Goal: Task Accomplishment & Management: Manage account settings

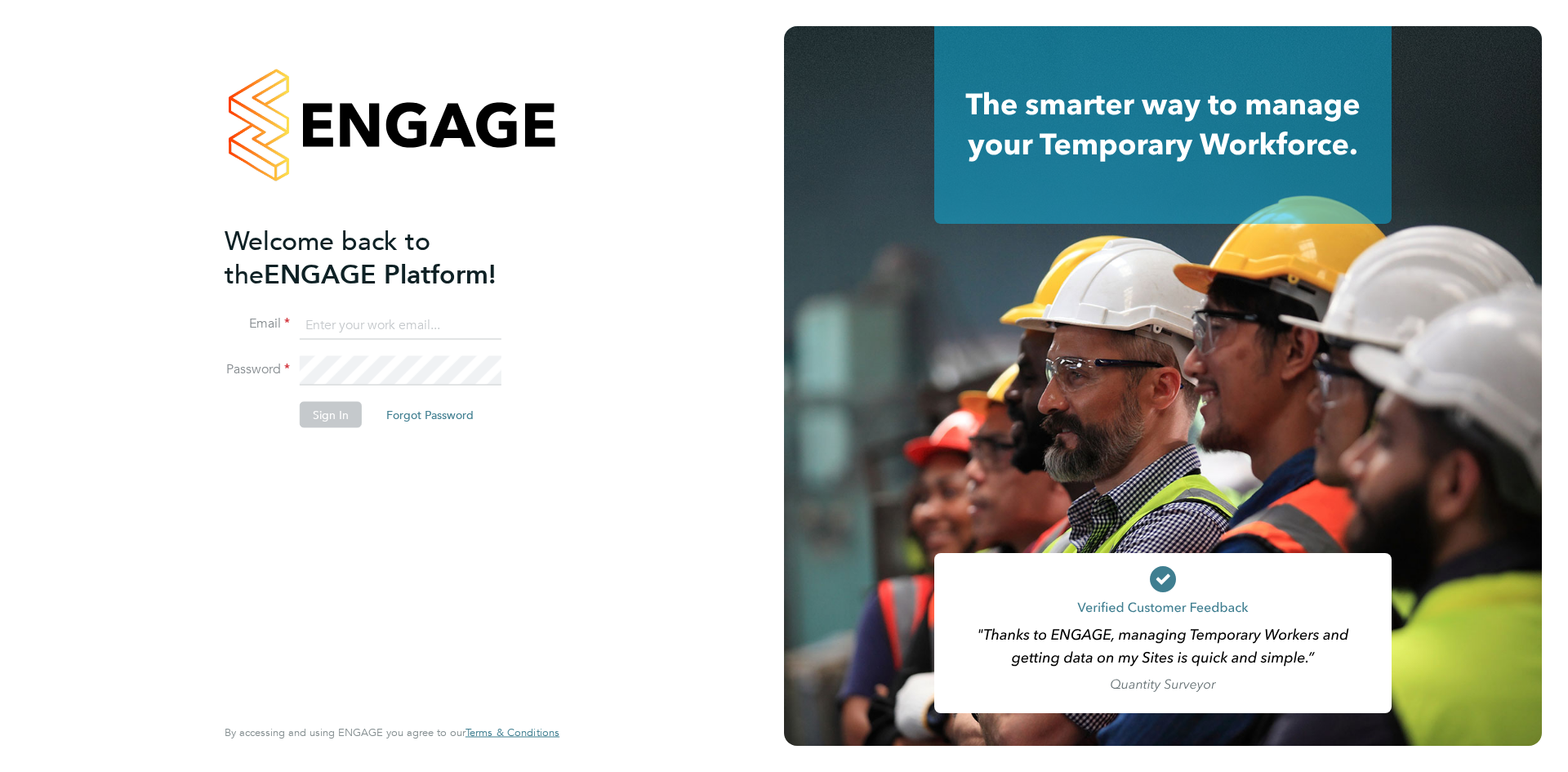
type input "[EMAIL_ADDRESS][DOMAIN_NAME]"
click at [339, 412] on button "Sign In" at bounding box center [331, 415] width 62 height 26
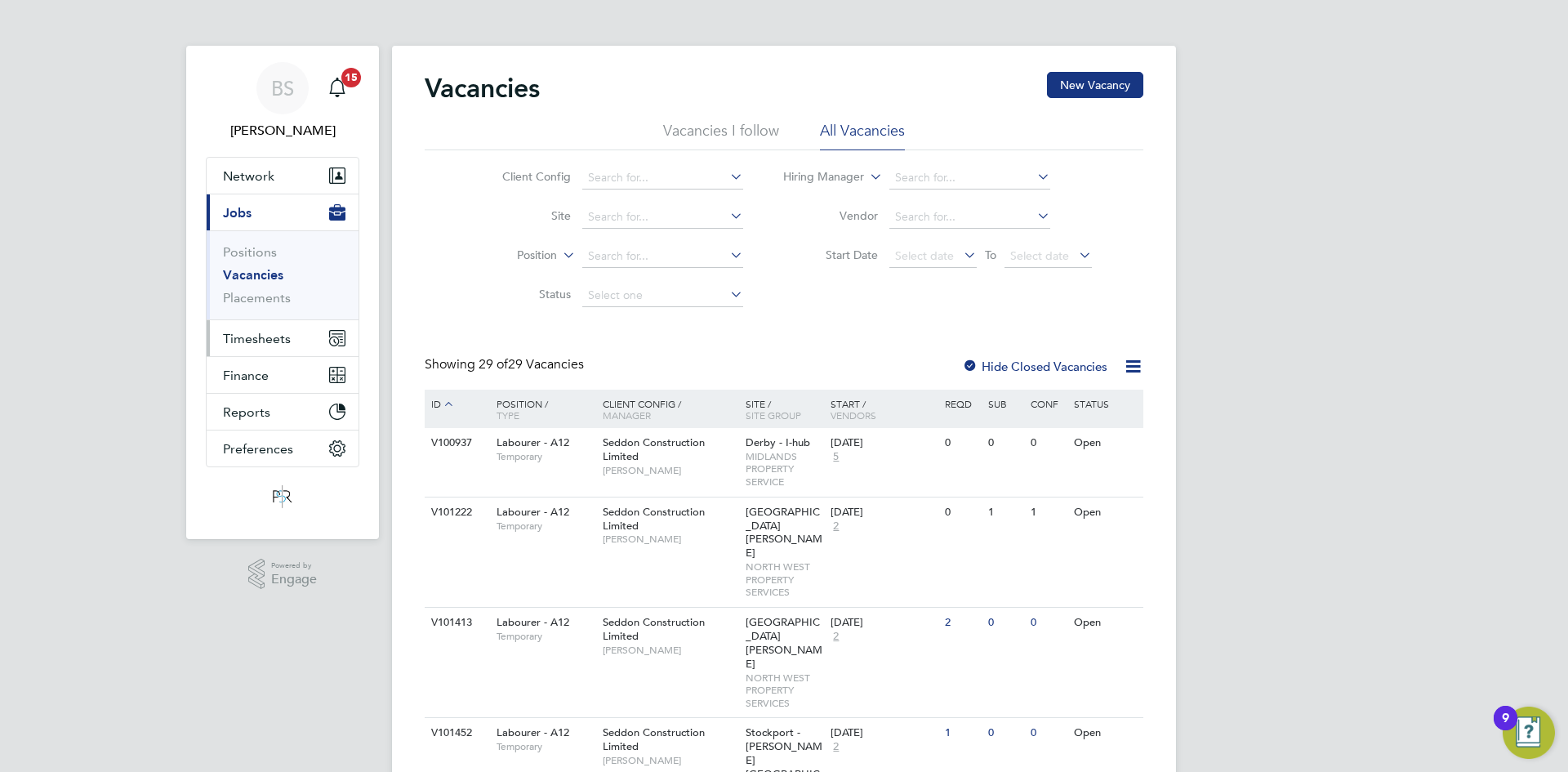
click at [281, 331] on span "Timesheets" at bounding box center [257, 339] width 68 height 16
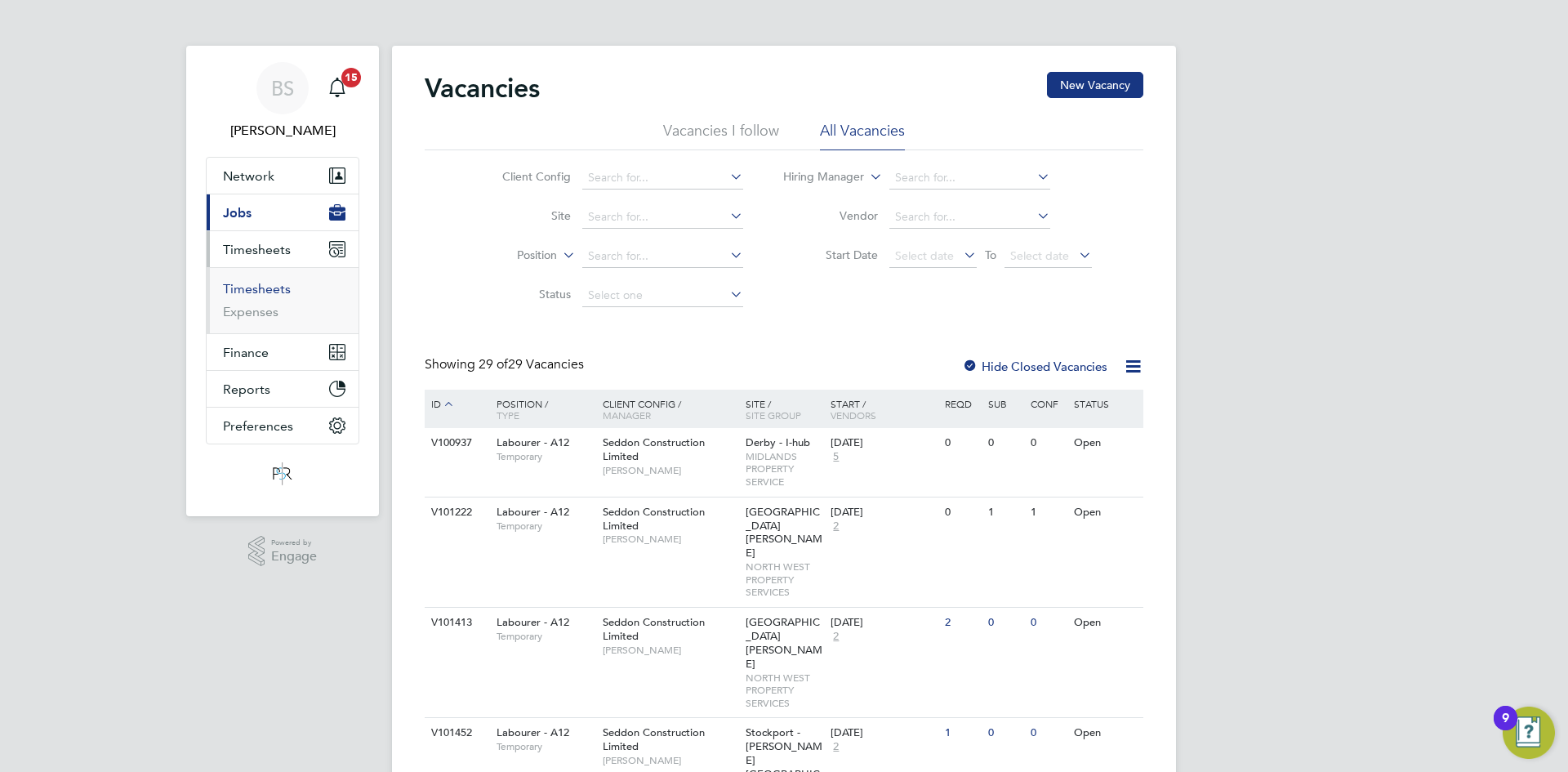
click at [263, 290] on link "Timesheets" at bounding box center [257, 289] width 68 height 16
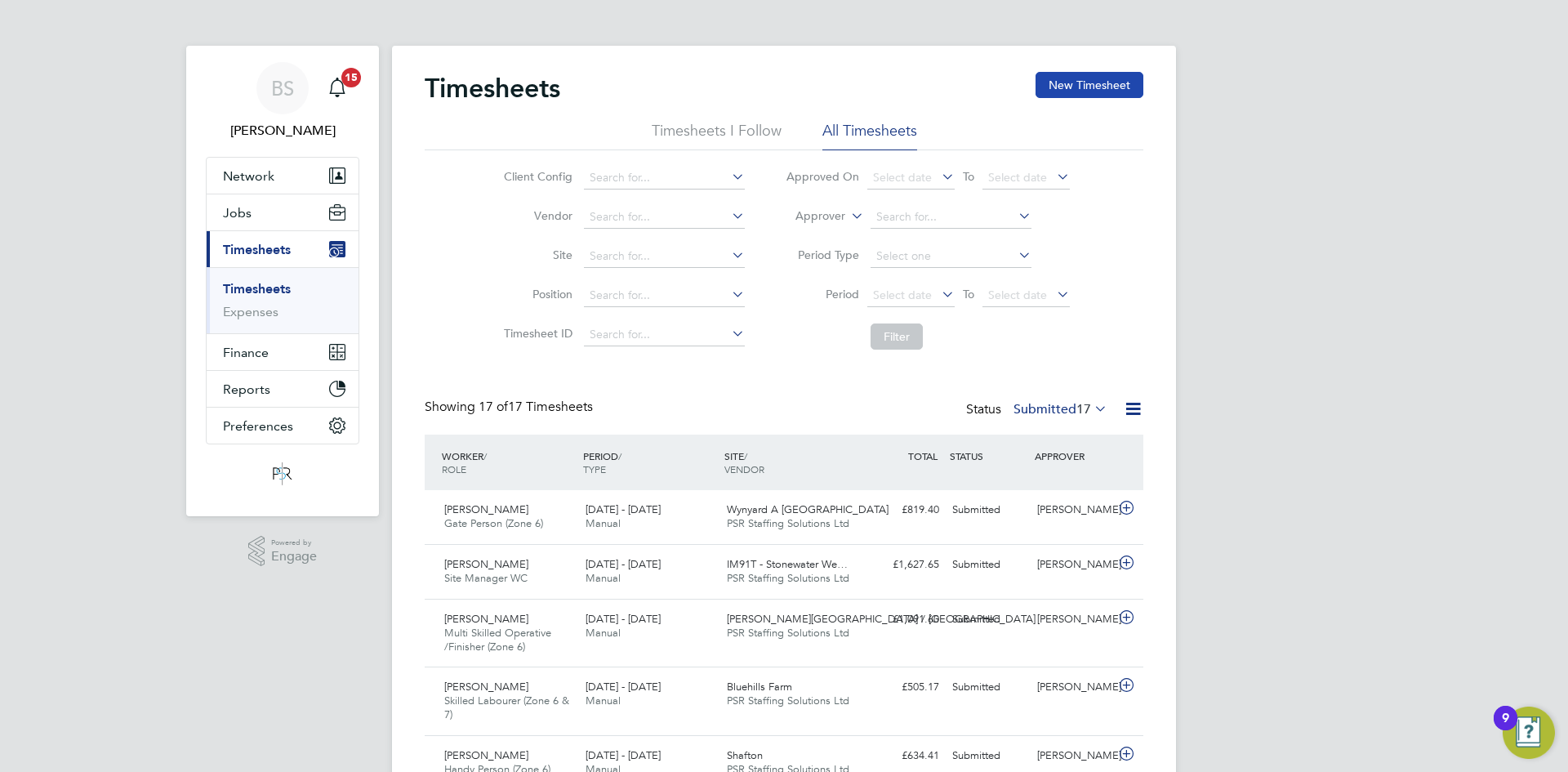
click at [1109, 82] on button "New Timesheet" at bounding box center [1089, 85] width 108 height 26
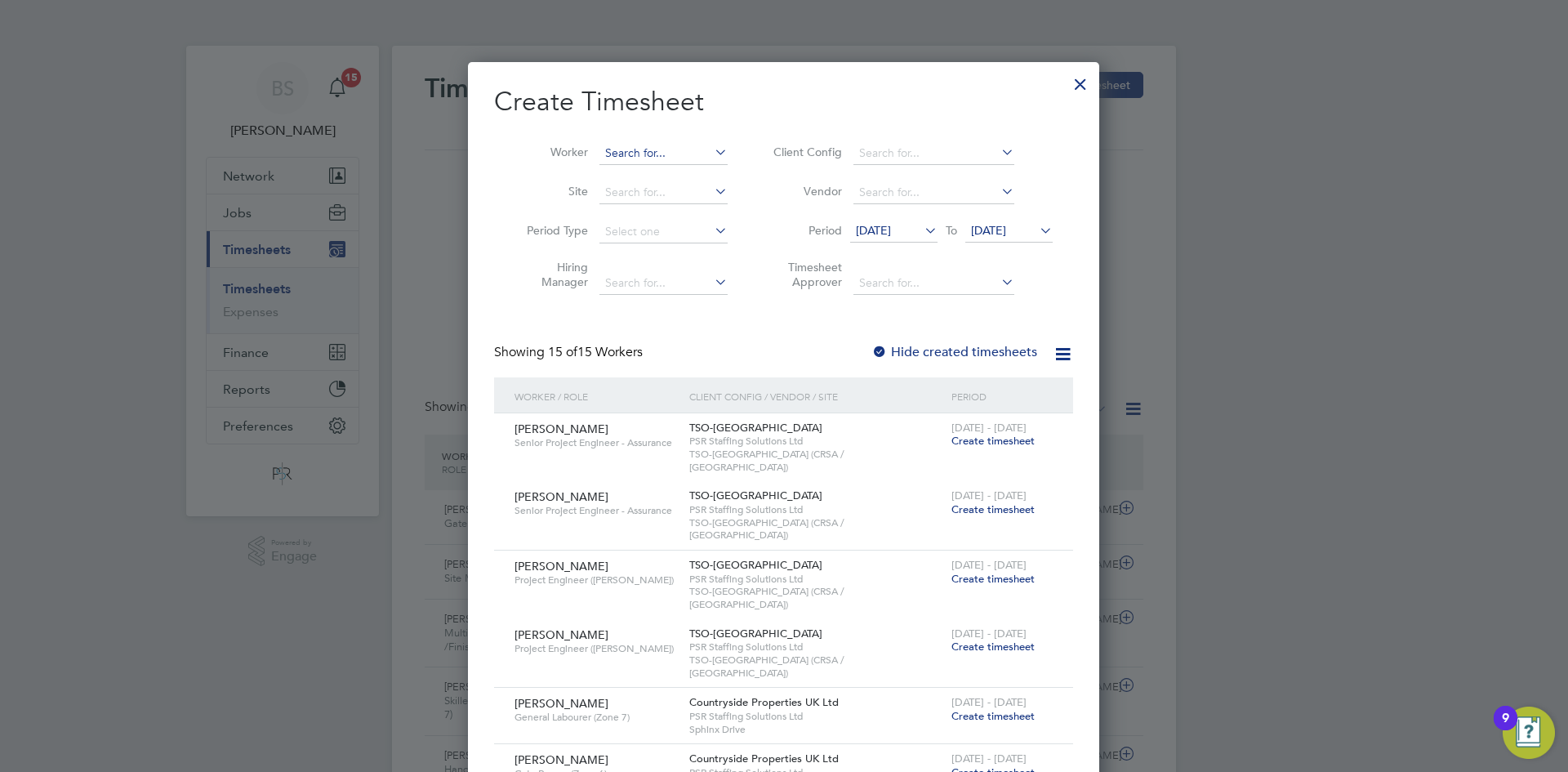
click at [706, 149] on input at bounding box center [663, 154] width 128 height 23
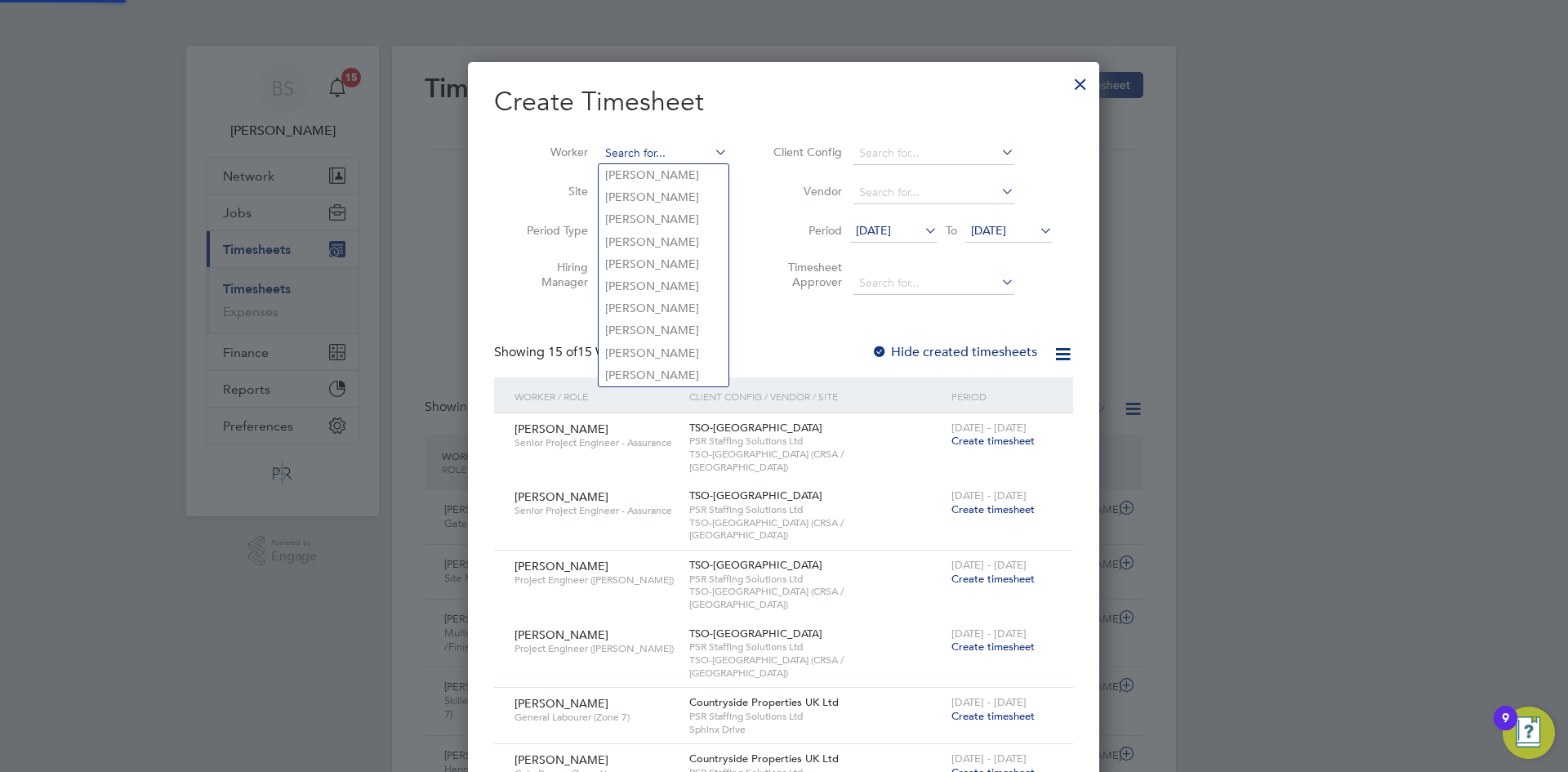
paste input "[PERSON_NAME]"
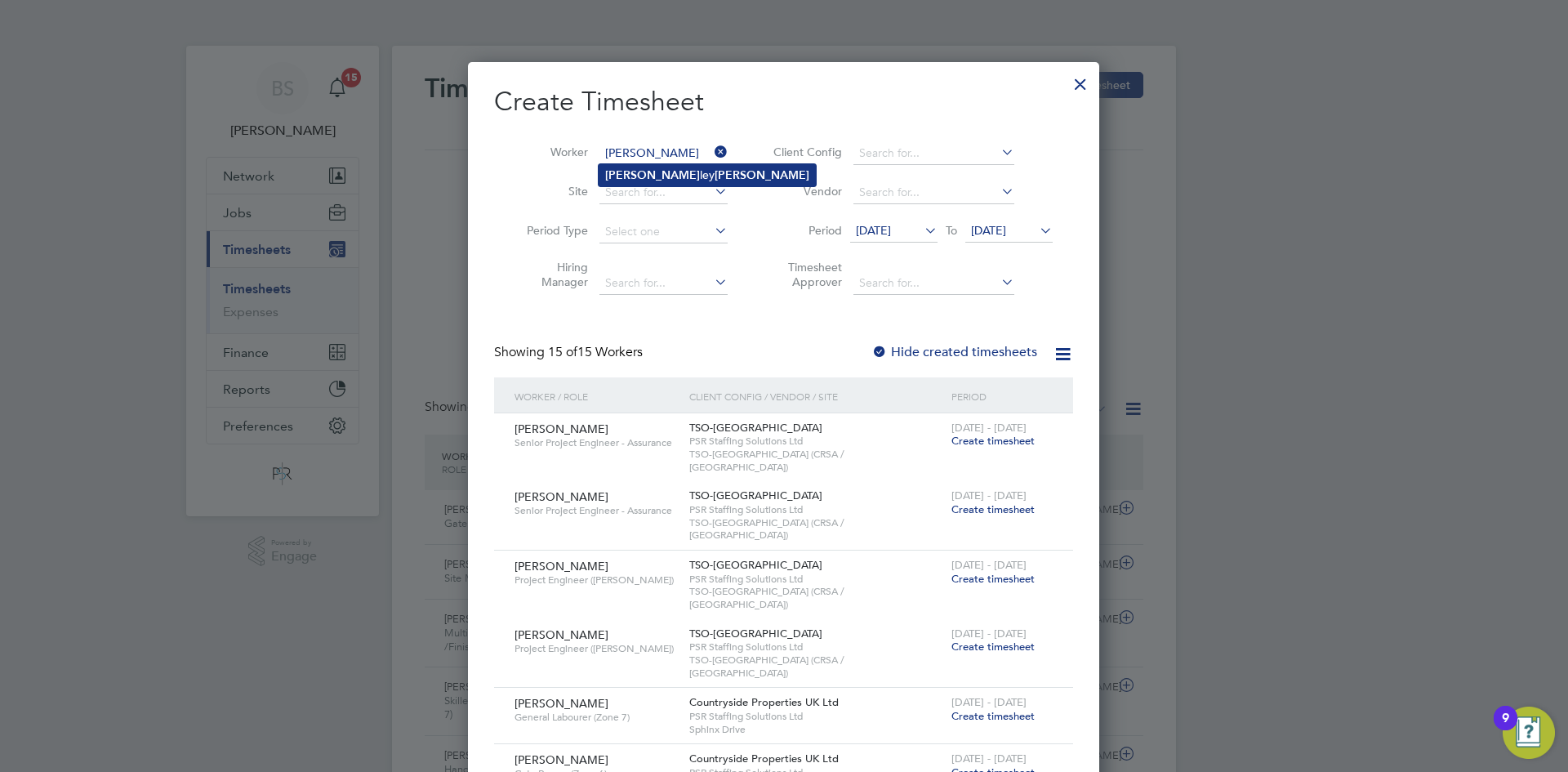
click at [715, 168] on b "[PERSON_NAME]" at bounding box center [761, 174] width 95 height 14
type input "[PERSON_NAME]"
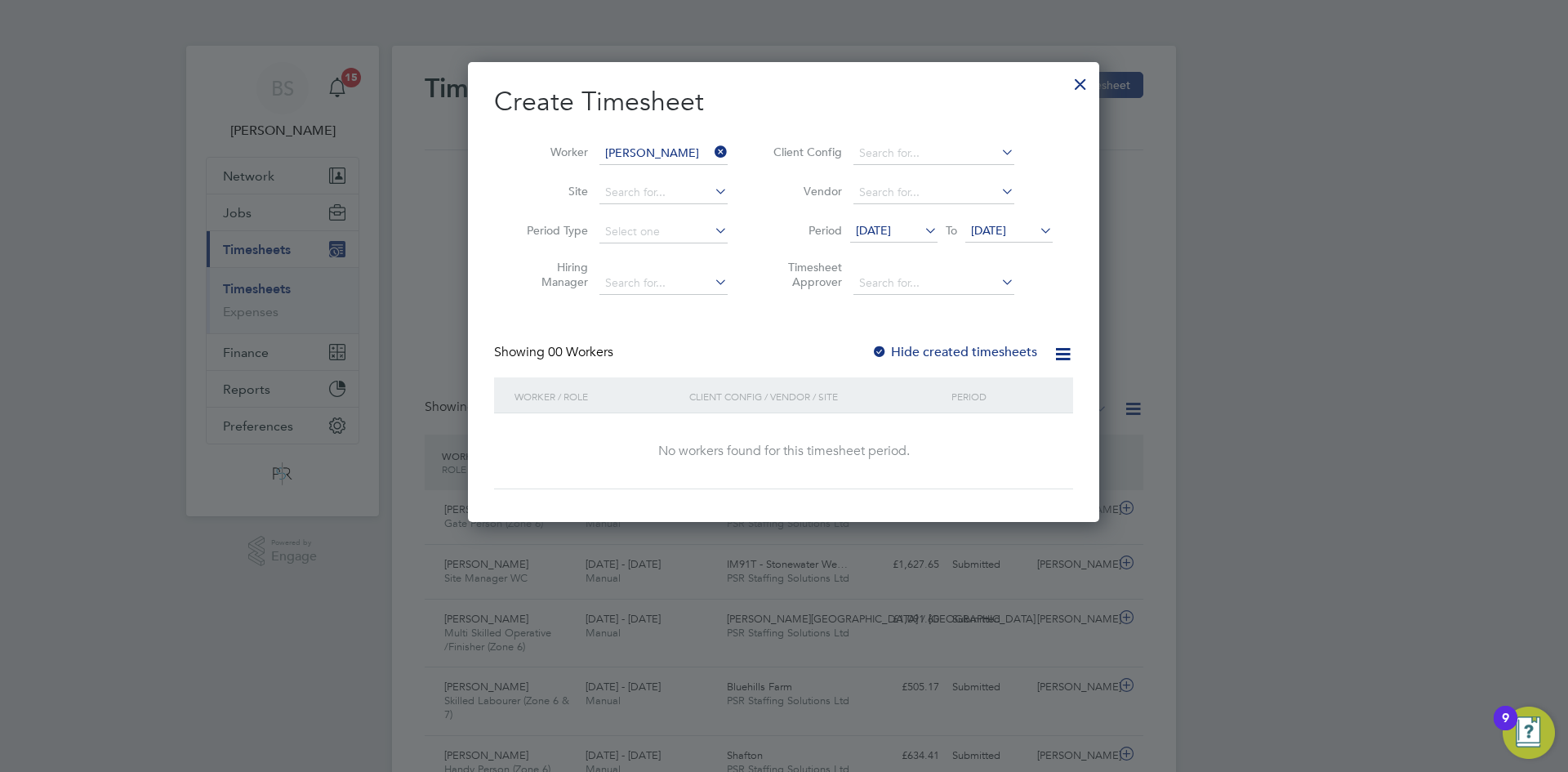
click at [919, 239] on span "[DATE]" at bounding box center [894, 232] width 87 height 23
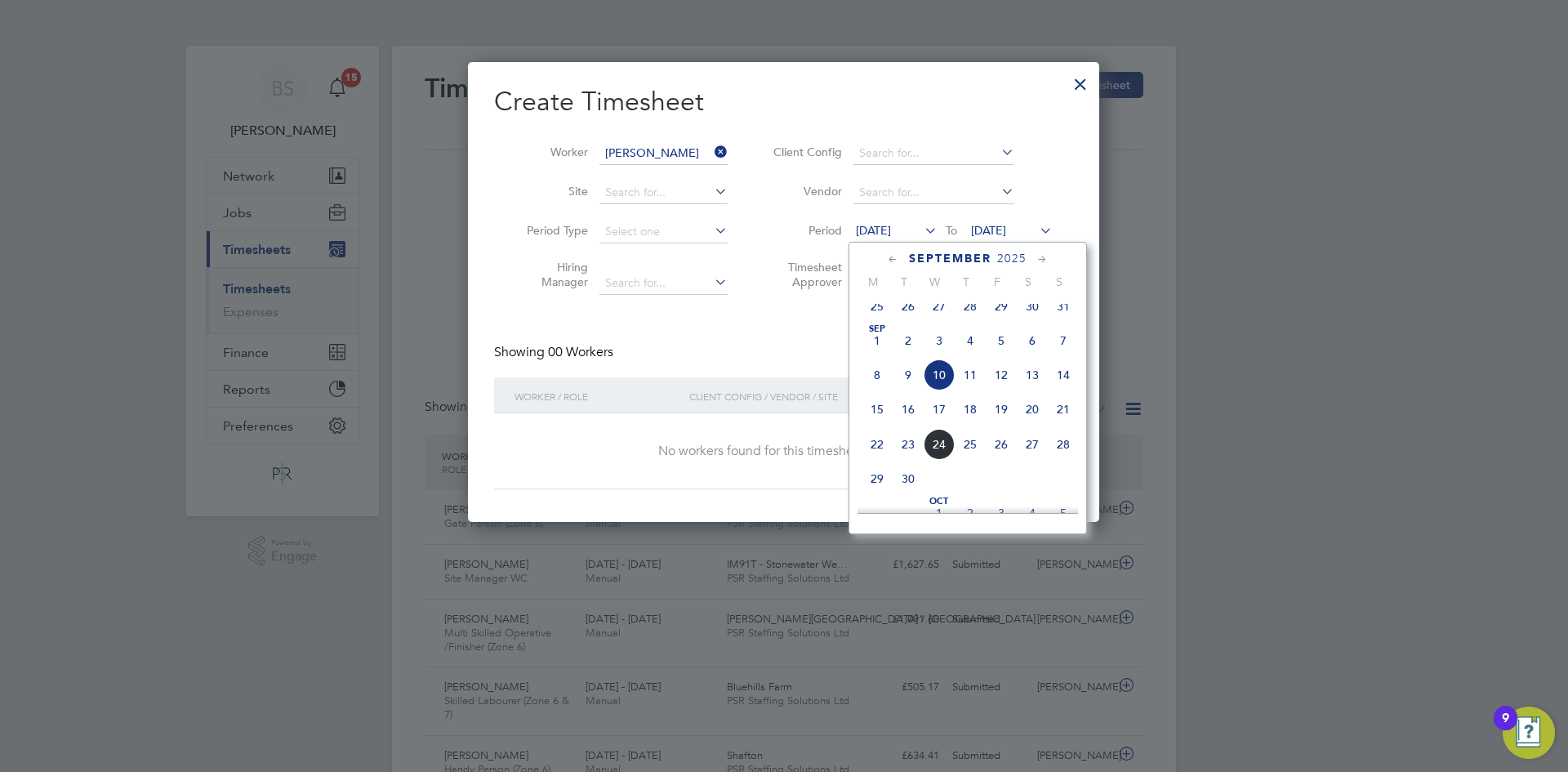
click at [881, 418] on span "15" at bounding box center [877, 409] width 31 height 31
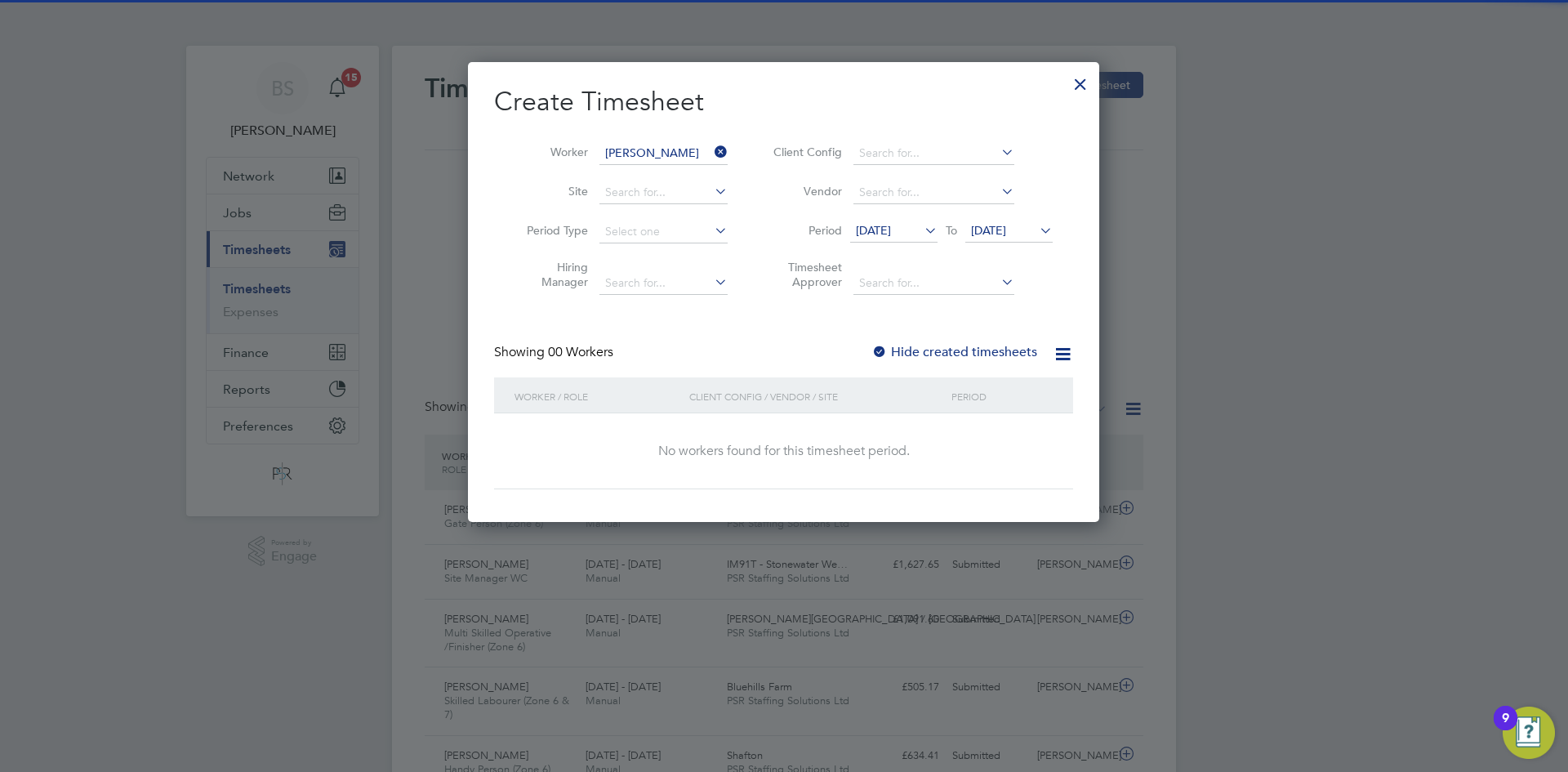
click at [1006, 231] on span "[DATE]" at bounding box center [988, 231] width 35 height 15
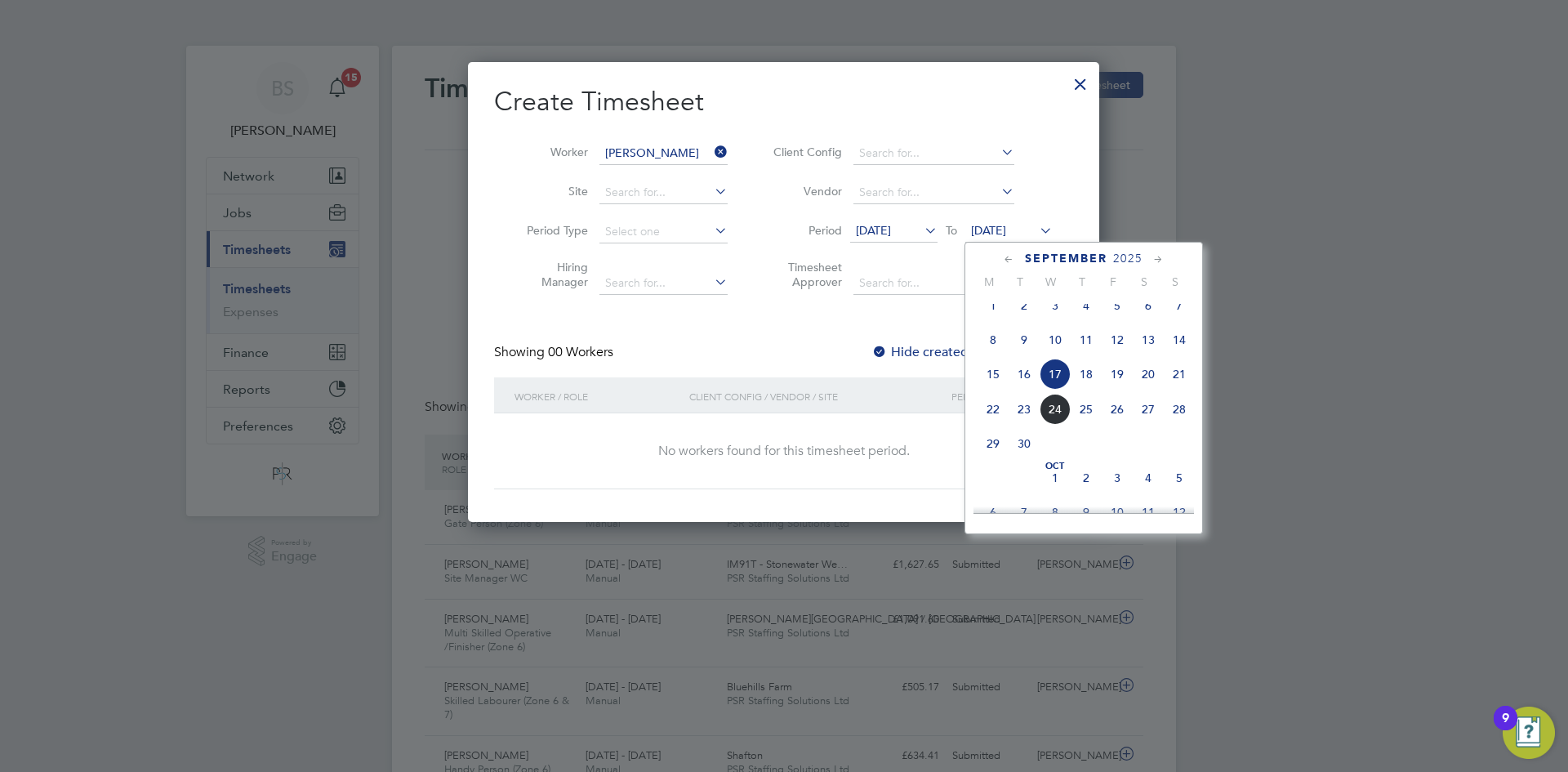
click at [1183, 388] on span "21" at bounding box center [1179, 373] width 31 height 31
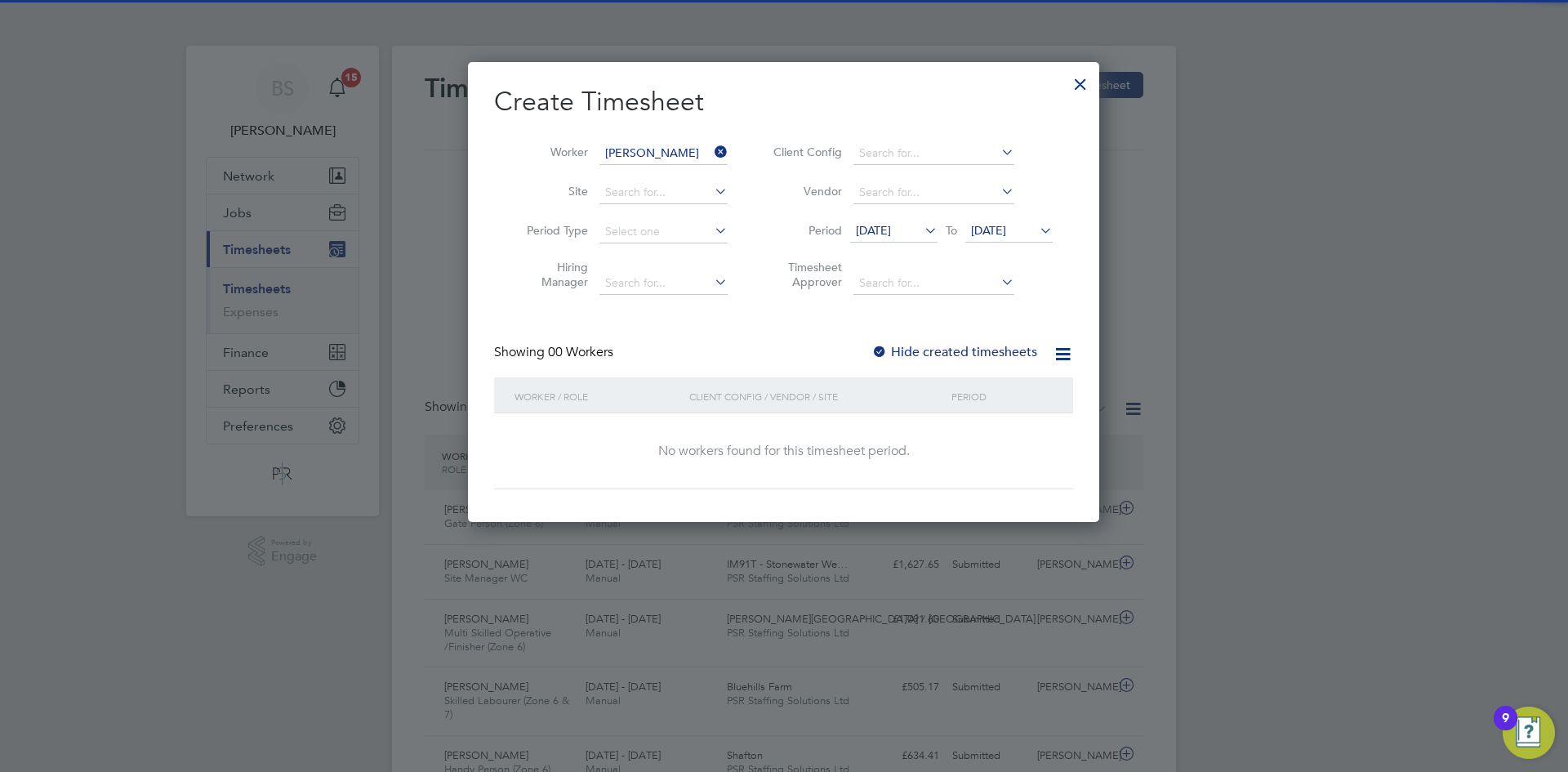
click at [894, 348] on label "Hide created timesheets" at bounding box center [954, 352] width 166 height 16
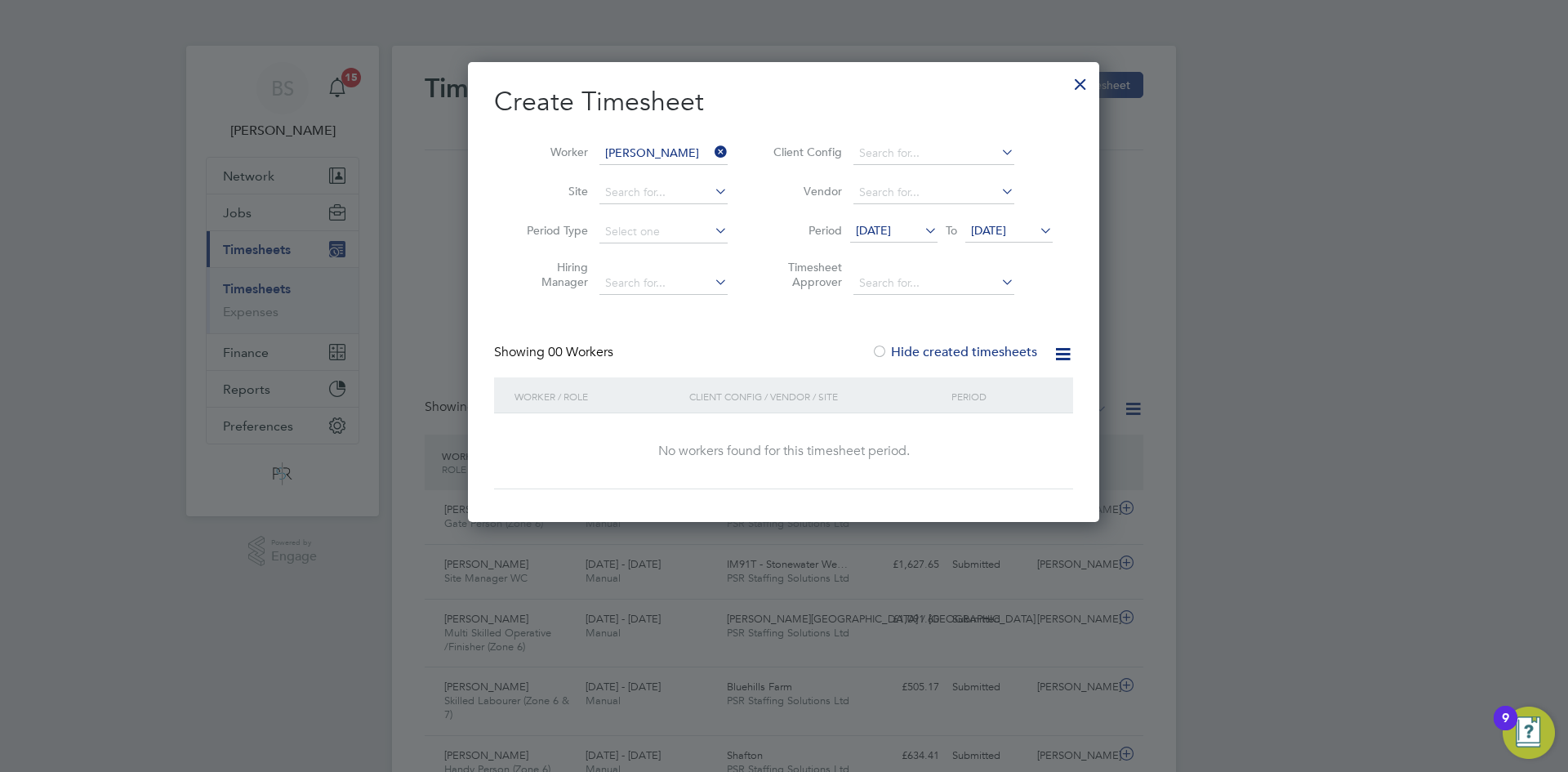
click at [894, 348] on label "Hide created timesheets" at bounding box center [954, 352] width 166 height 16
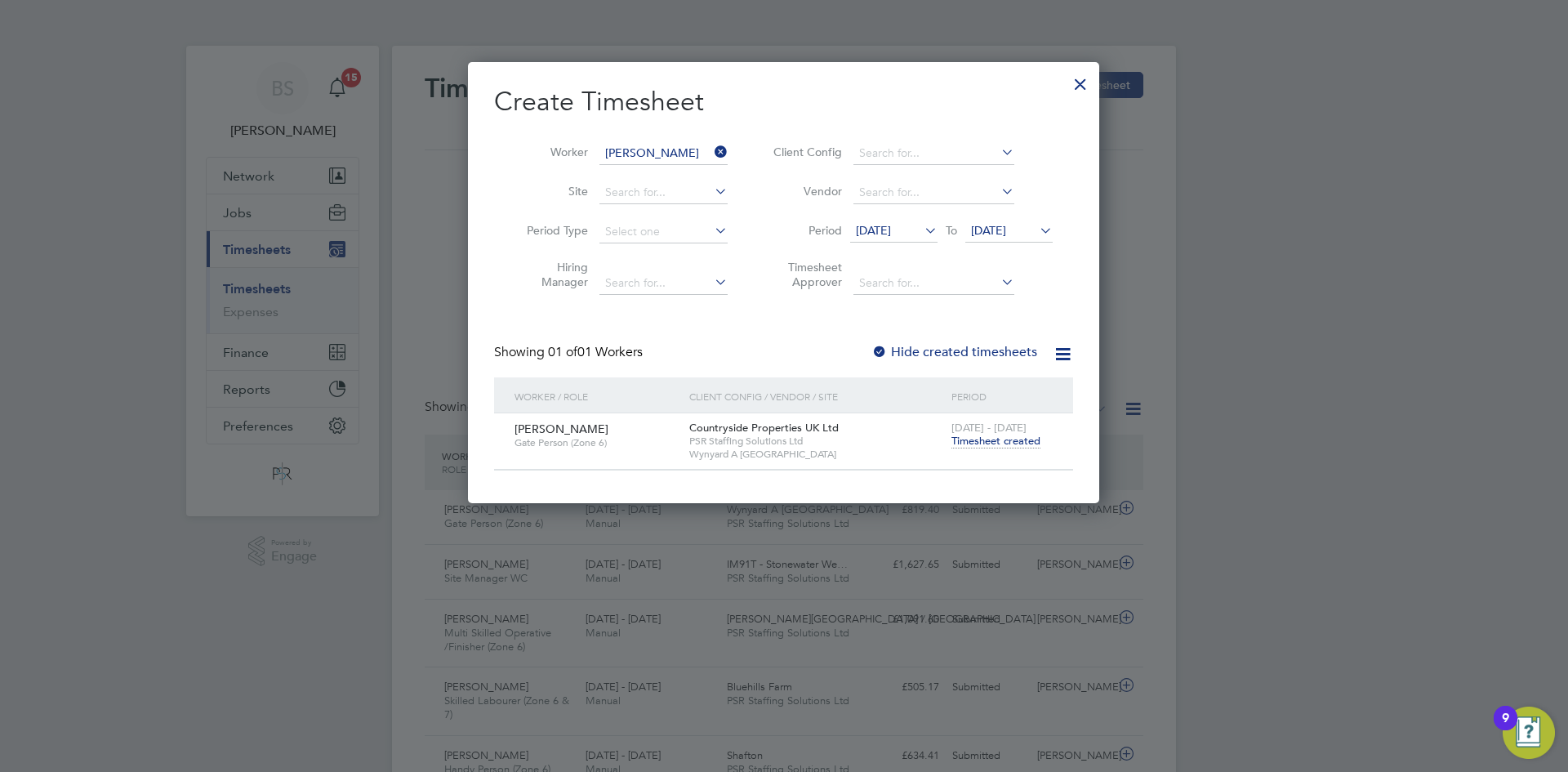
click at [886, 227] on span "[DATE]" at bounding box center [873, 231] width 35 height 15
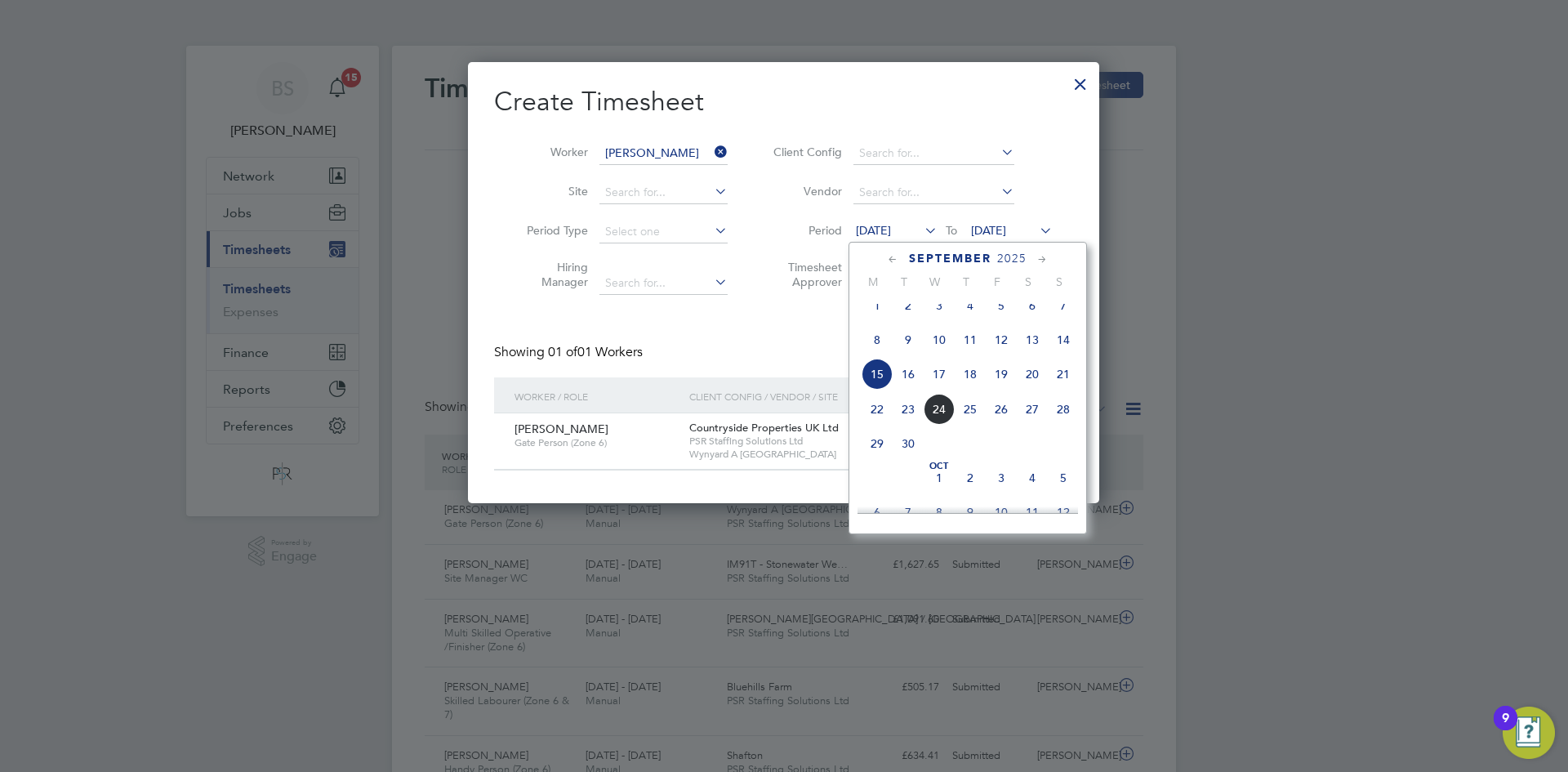
click at [744, 362] on div "Showing 01 of 01 Workers Hide created timesheets" at bounding box center [783, 361] width 579 height 34
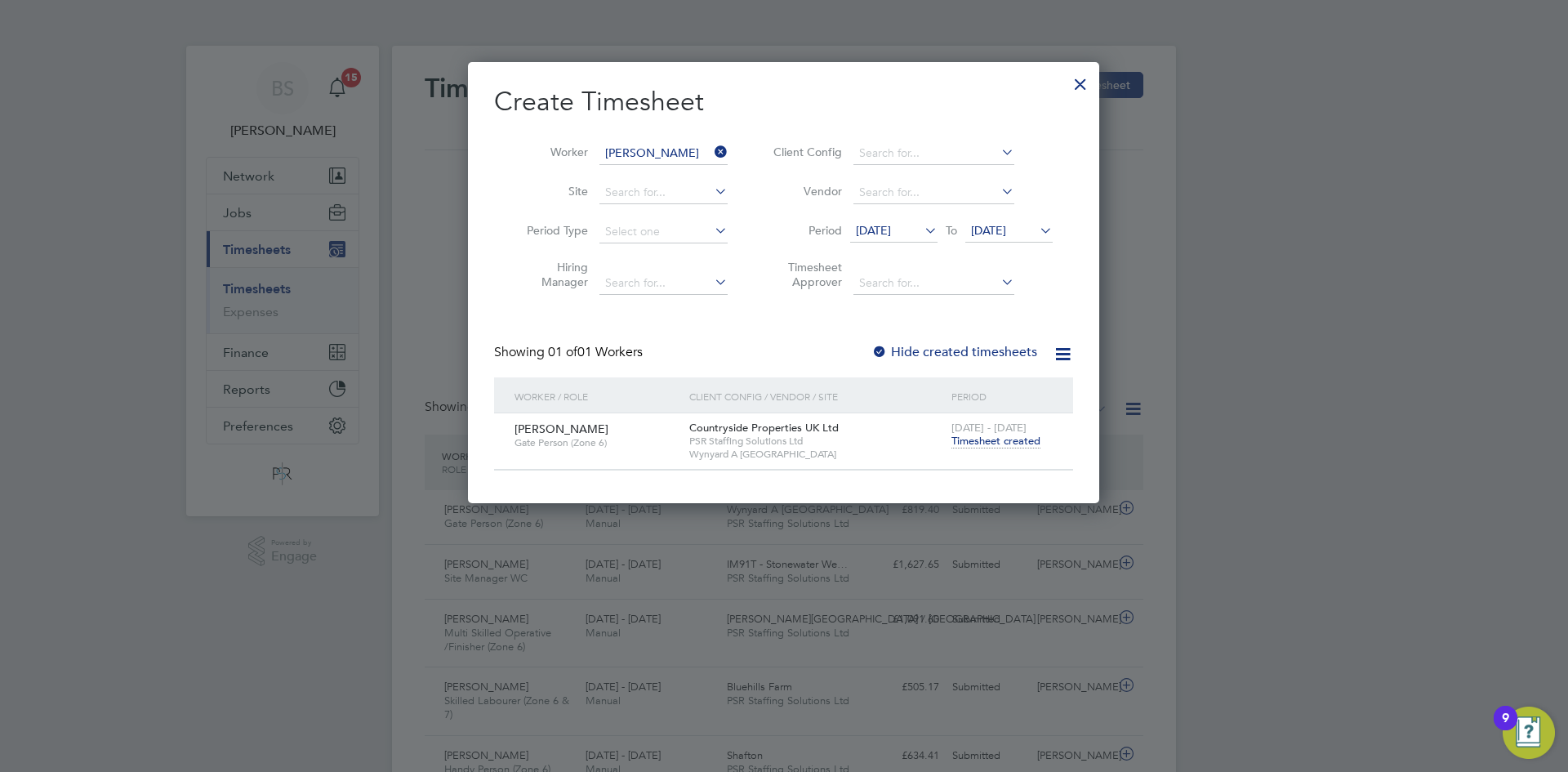
click at [989, 444] on span "Timesheet created" at bounding box center [996, 441] width 89 height 15
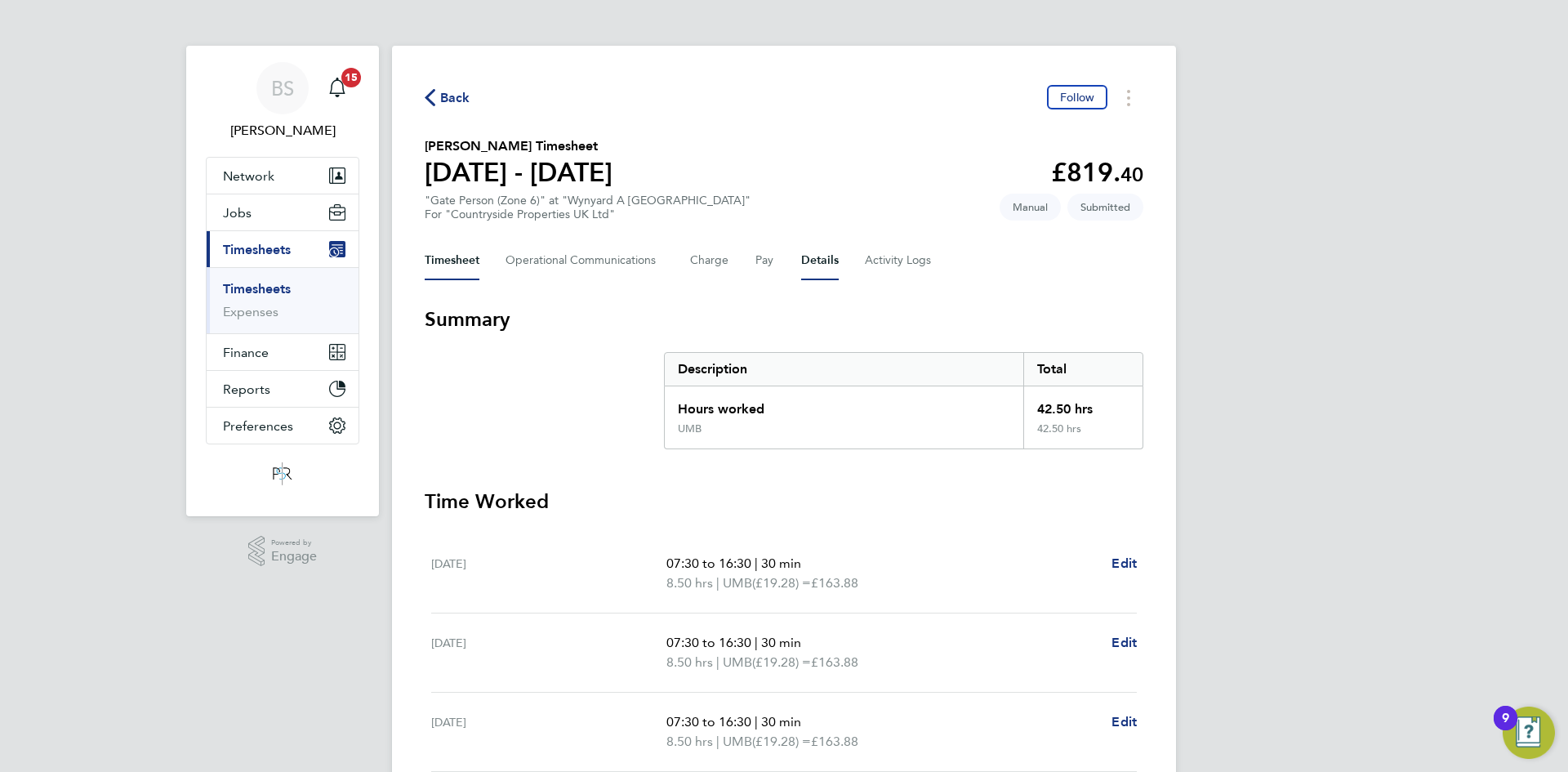
click at [814, 263] on button "Details" at bounding box center [820, 261] width 38 height 39
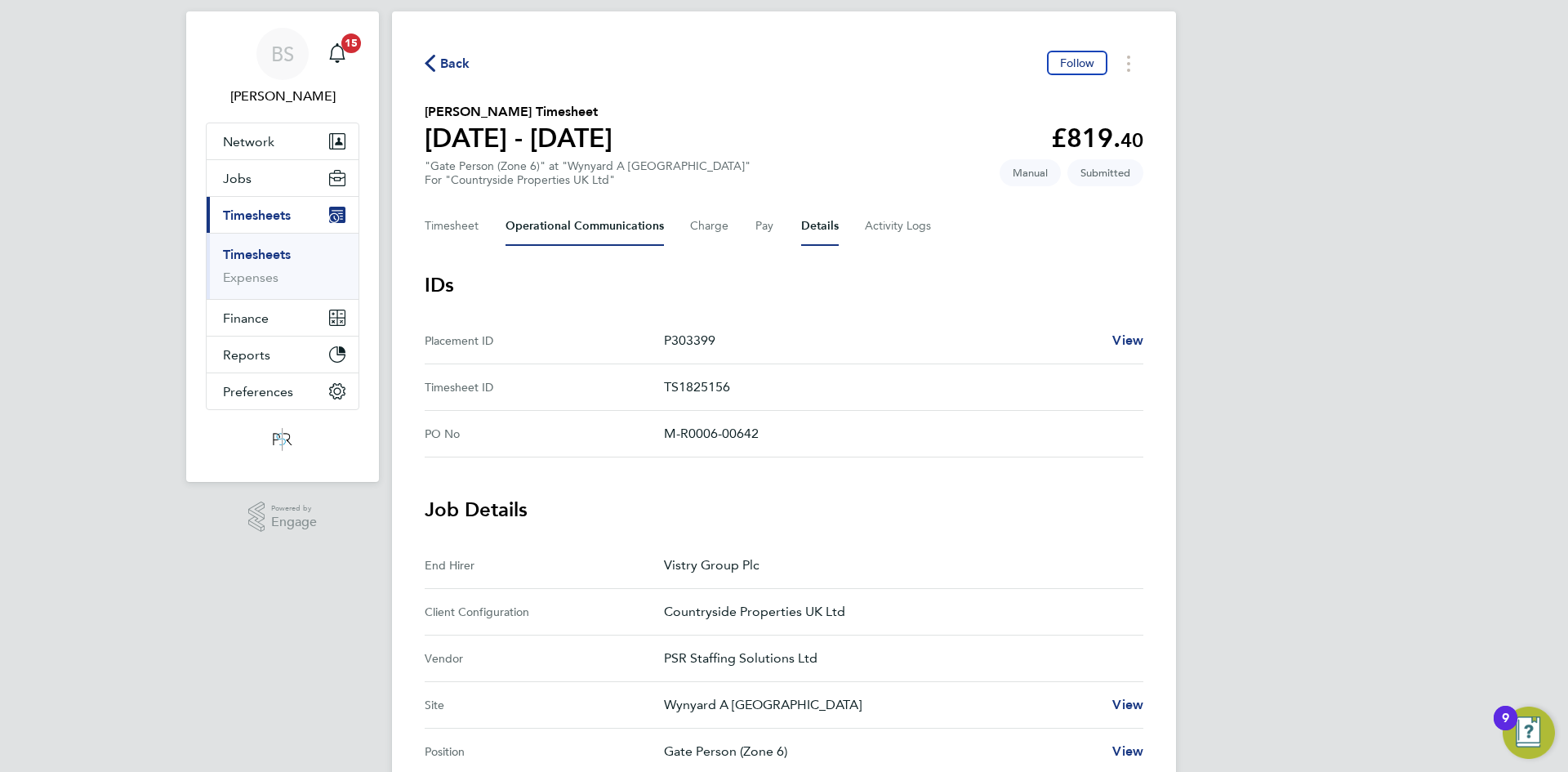
click at [549, 208] on Communications-tab "Operational Communications" at bounding box center [584, 226] width 158 height 39
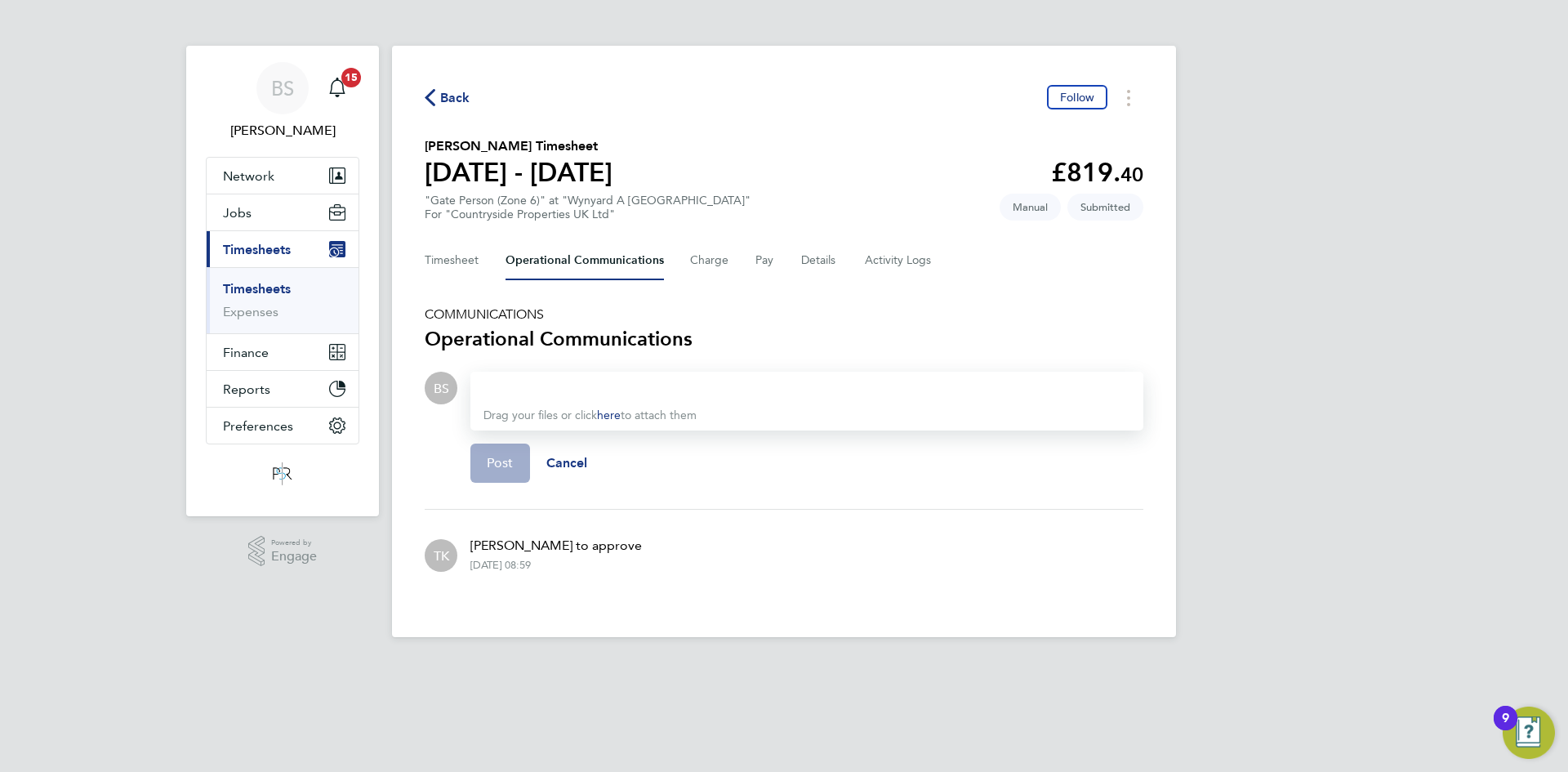
click at [687, 382] on div at bounding box center [807, 387] width 647 height 20
click at [491, 465] on span "Post" at bounding box center [500, 462] width 27 height 16
